Goal: Navigation & Orientation: Find specific page/section

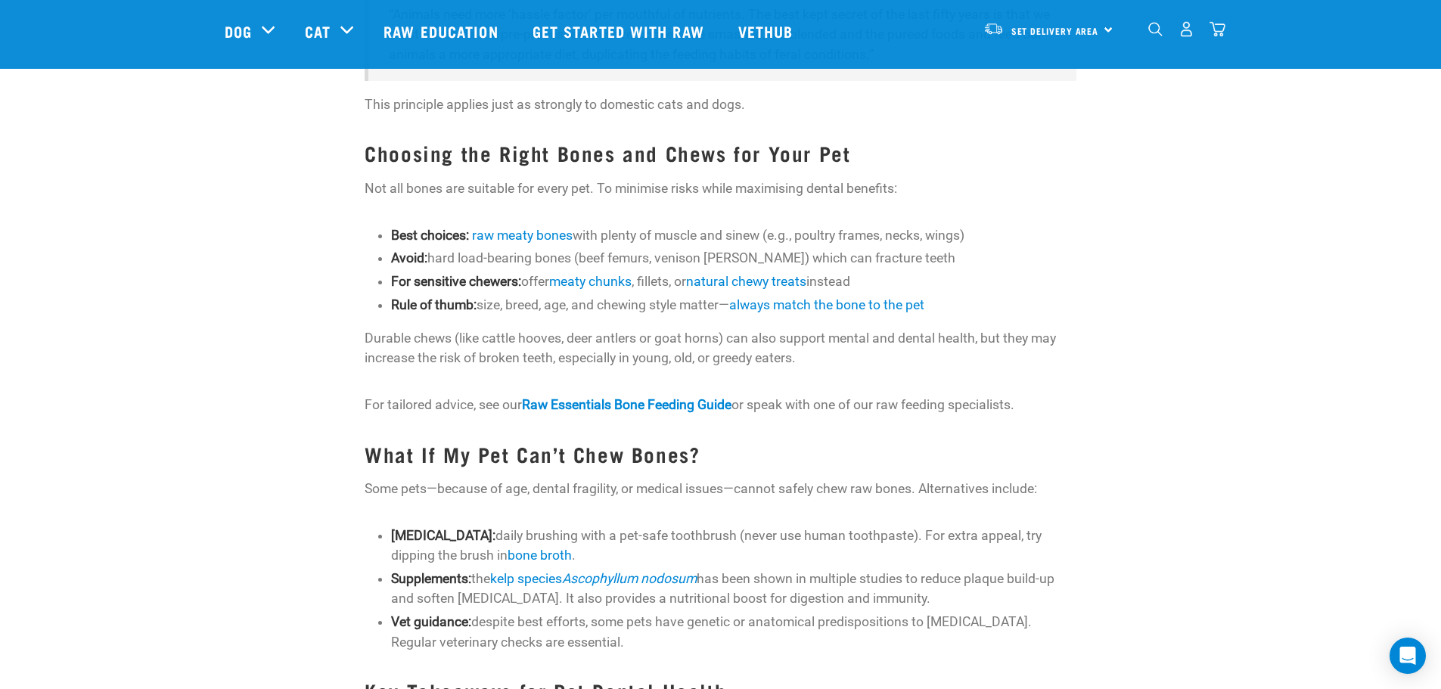
scroll to position [1361, 0]
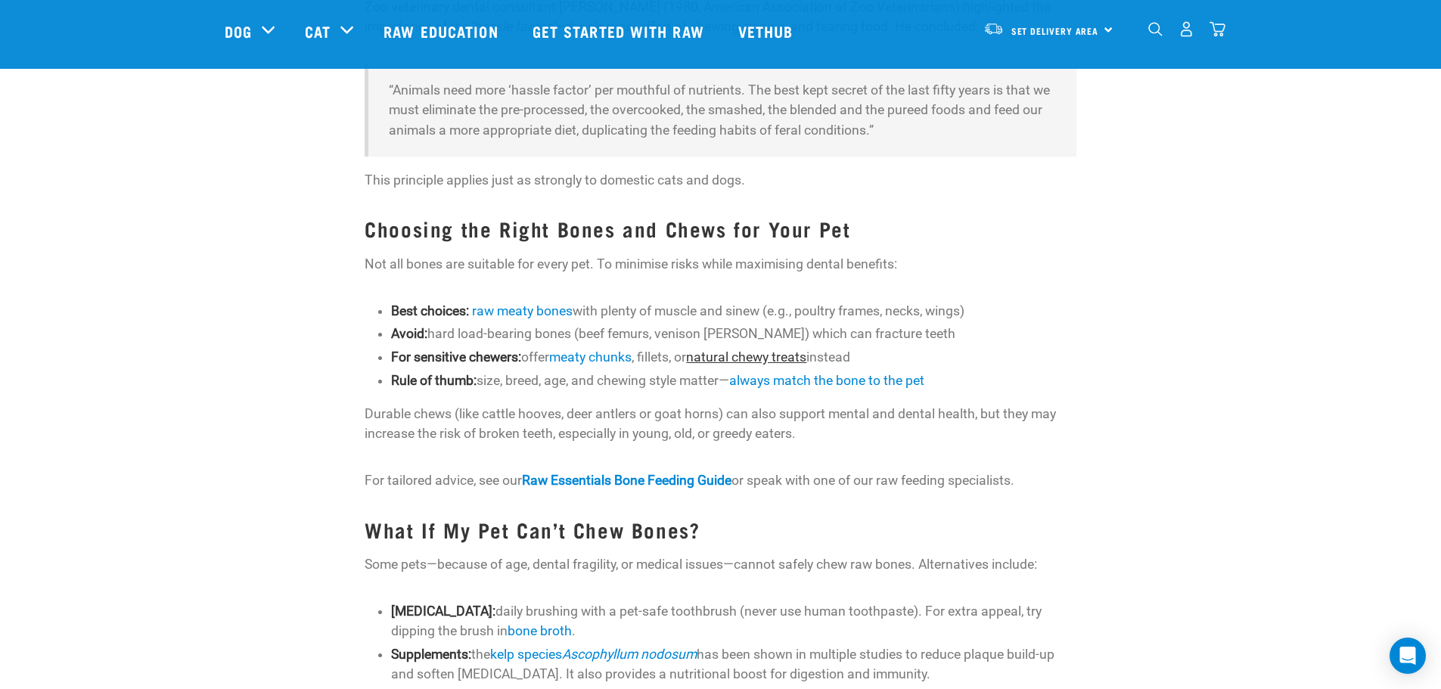
click at [768, 355] on link "natural chewy treats" at bounding box center [746, 356] width 120 height 15
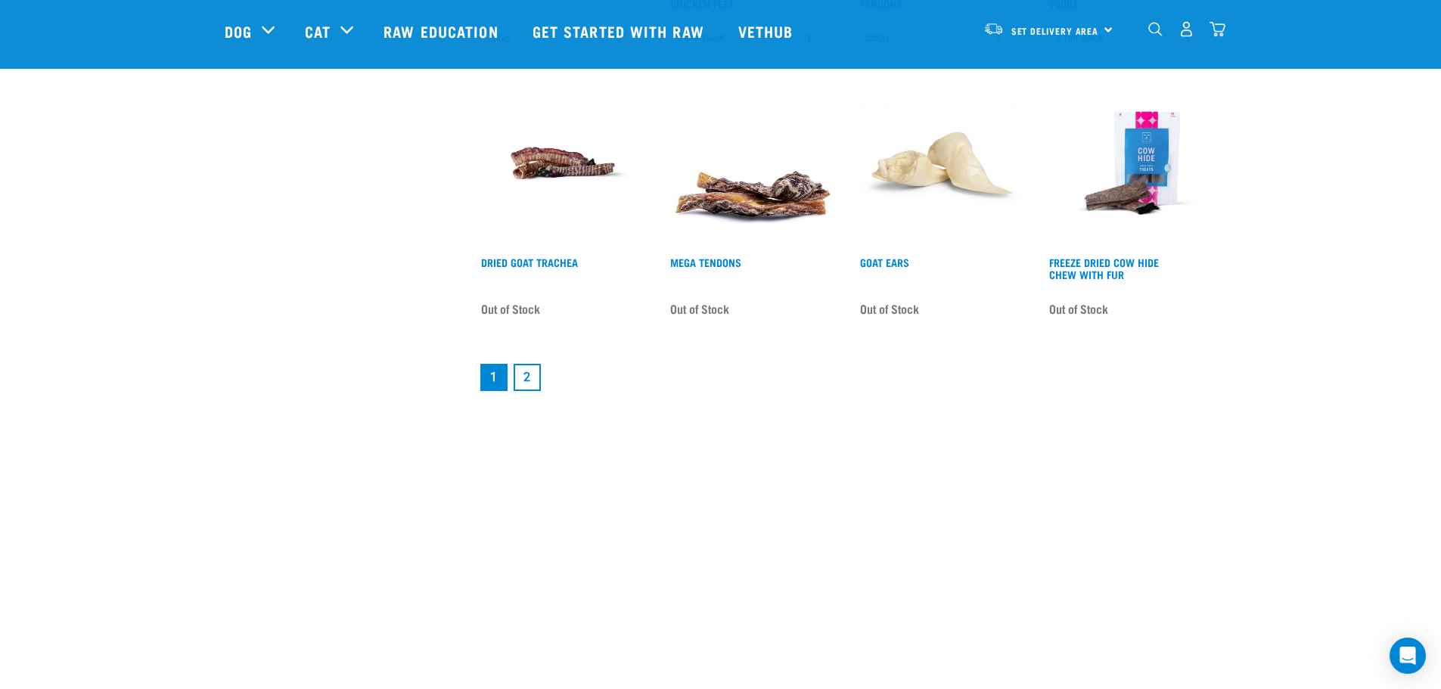
scroll to position [2042, 0]
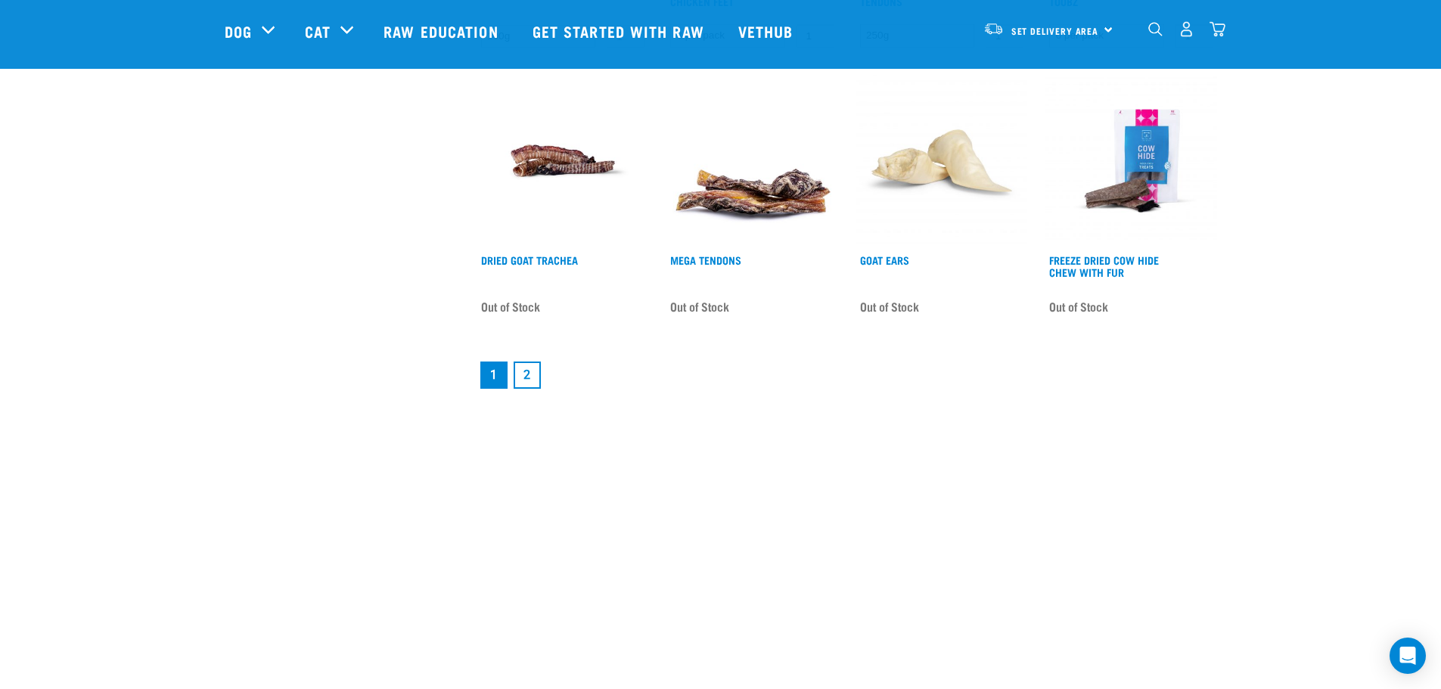
click at [529, 368] on link "2" at bounding box center [527, 375] width 27 height 27
